Goal: Task Accomplishment & Management: Complete application form

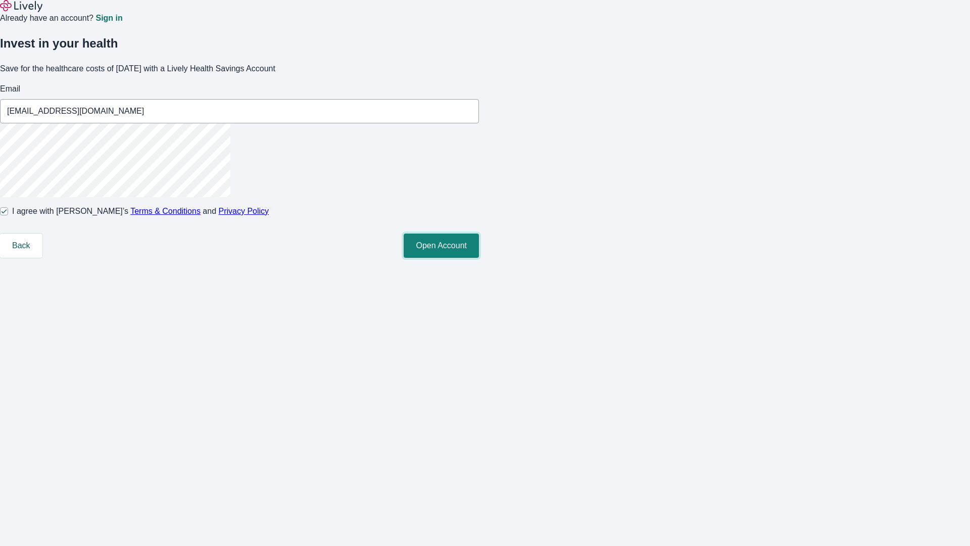
click at [479, 258] on button "Open Account" at bounding box center [441, 245] width 75 height 24
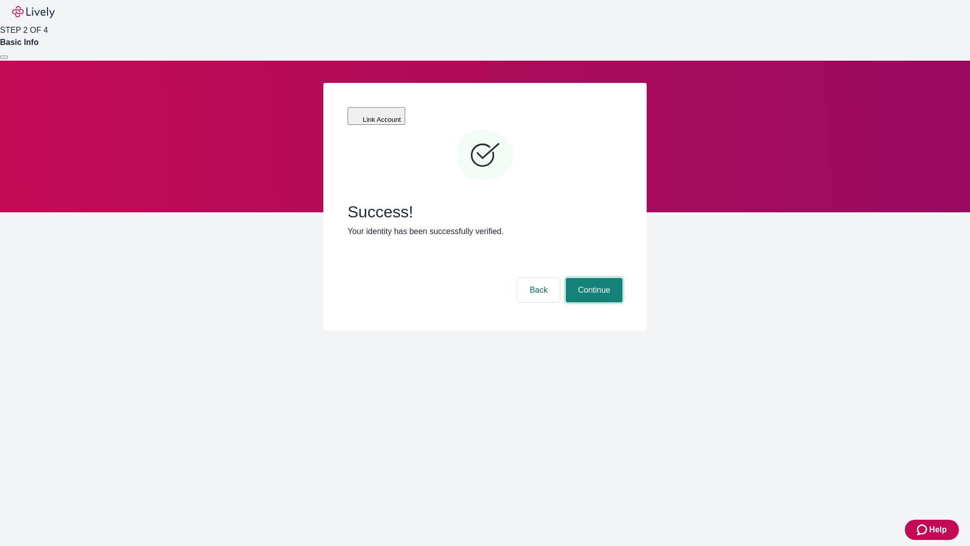
click at [593, 278] on button "Continue" at bounding box center [594, 290] width 57 height 24
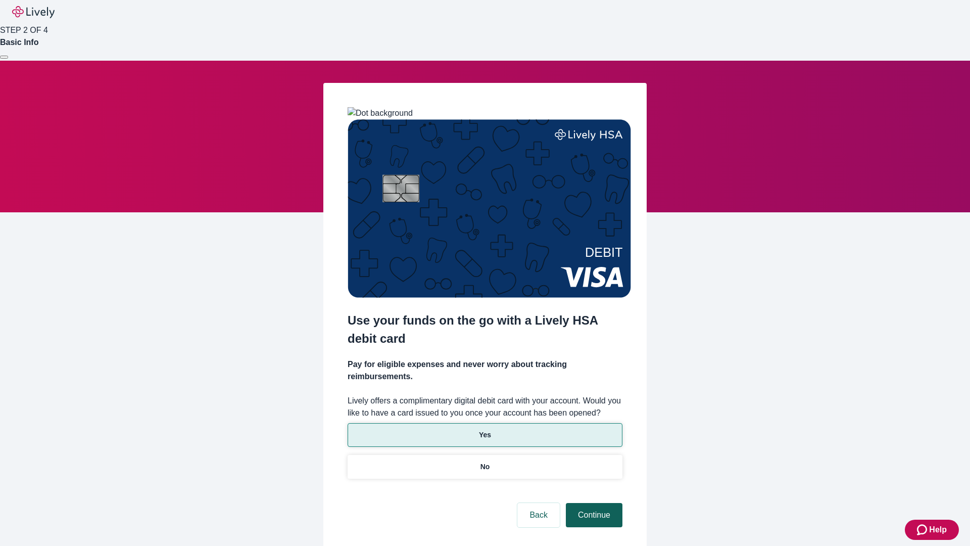
click at [484, 461] on p "No" at bounding box center [485, 466] width 10 height 11
click at [593, 503] on button "Continue" at bounding box center [594, 515] width 57 height 24
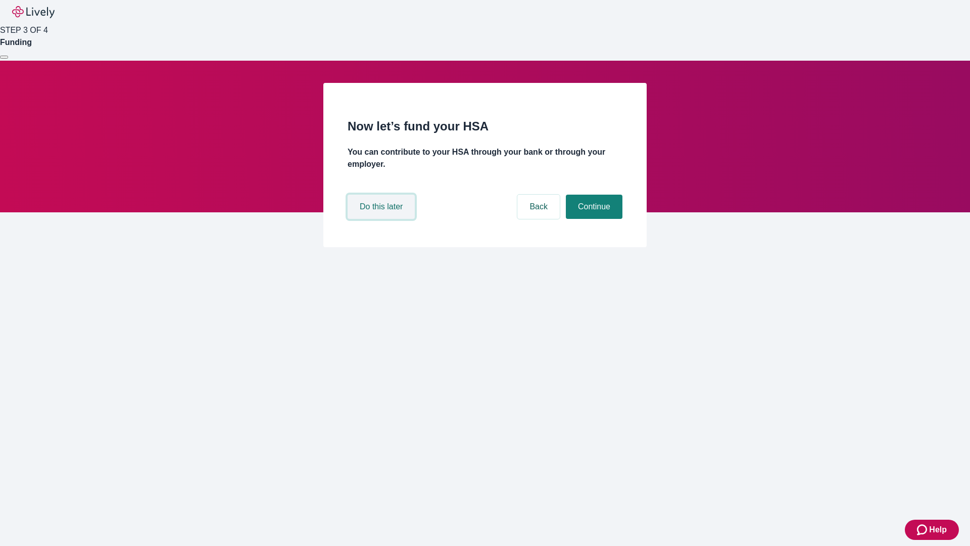
click at [382, 219] on button "Do this later" at bounding box center [381, 207] width 67 height 24
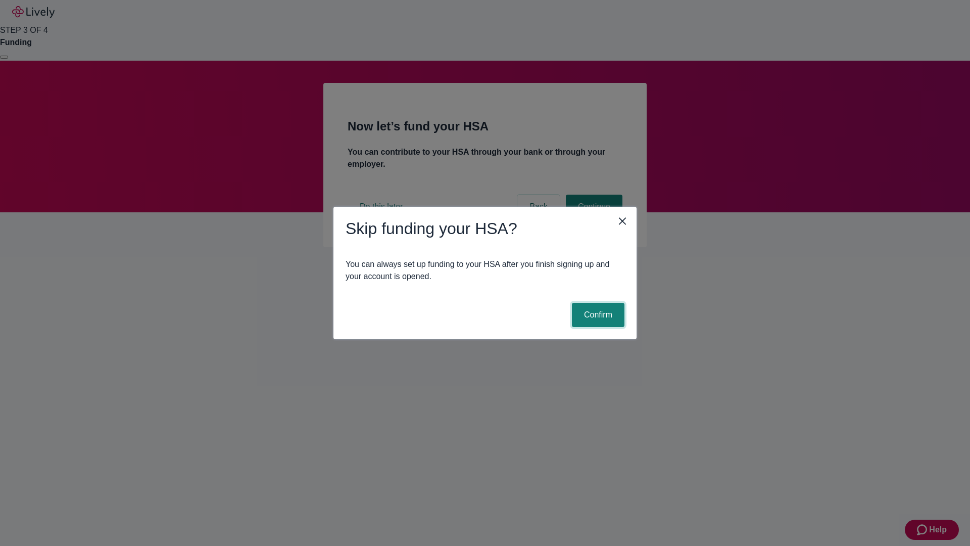
click at [597, 315] on button "Confirm" at bounding box center [598, 315] width 53 height 24
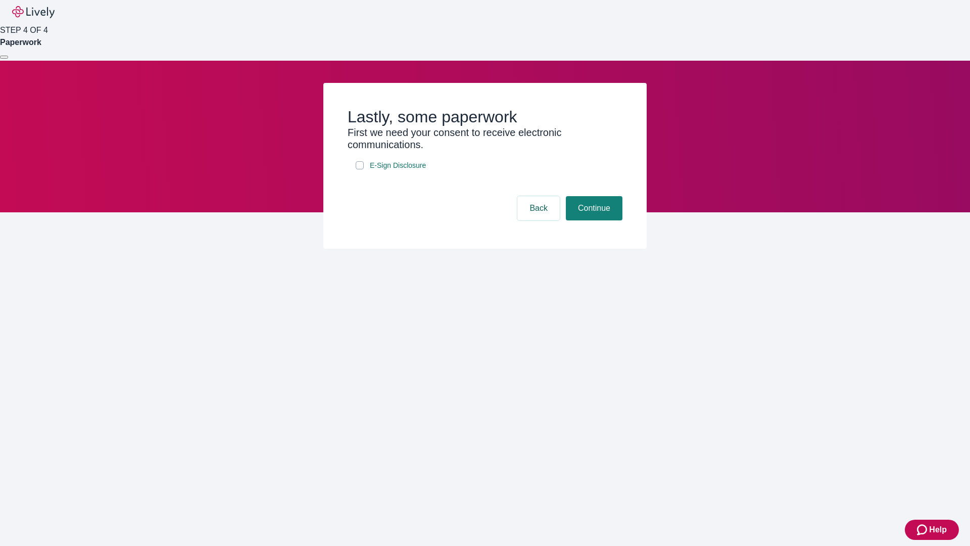
click at [360, 169] on input "E-Sign Disclosure" at bounding box center [360, 165] width 8 height 8
checkbox input "true"
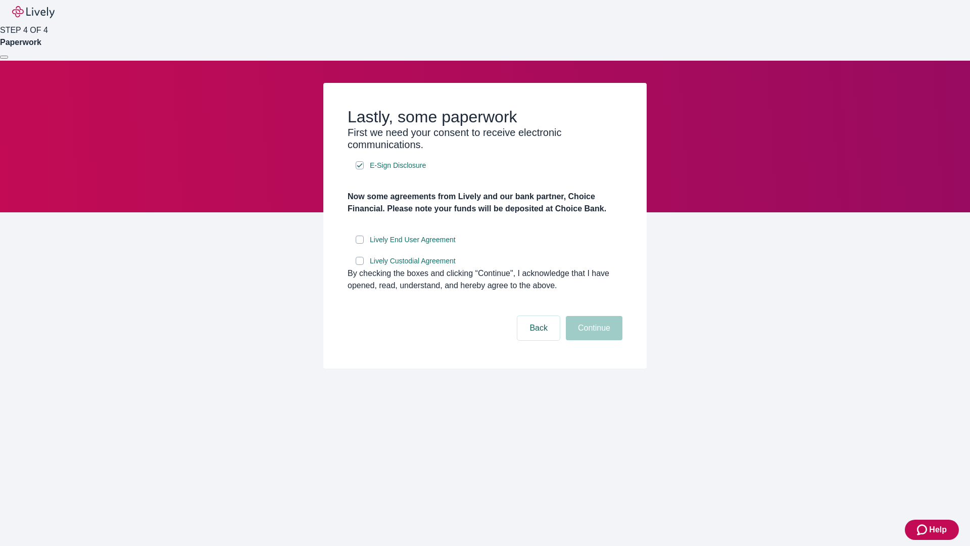
click at [360, 244] on input "Lively End User Agreement" at bounding box center [360, 239] width 8 height 8
checkbox input "true"
click at [360, 265] on input "Lively Custodial Agreement" at bounding box center [360, 261] width 8 height 8
checkbox input "true"
click at [593, 340] on button "Continue" at bounding box center [594, 328] width 57 height 24
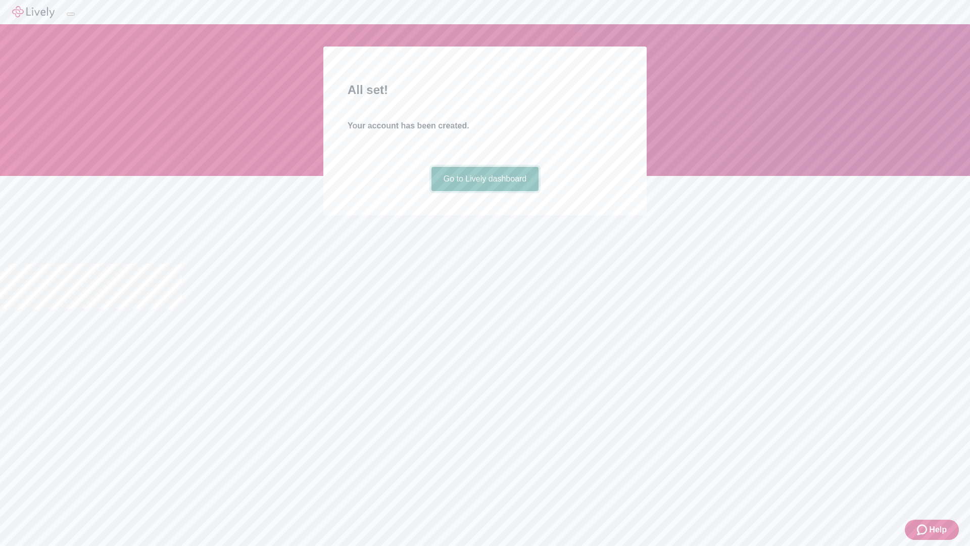
click at [484, 191] on link "Go to Lively dashboard" at bounding box center [485, 179] width 108 height 24
